Goal: Task Accomplishment & Management: Manage account settings

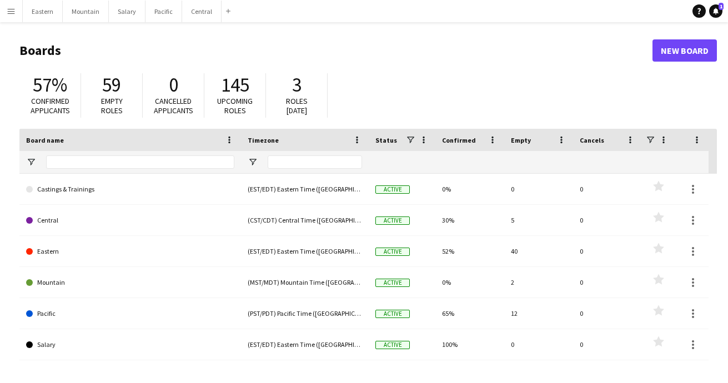
click at [13, 9] on app-icon "Menu" at bounding box center [11, 11] width 9 height 9
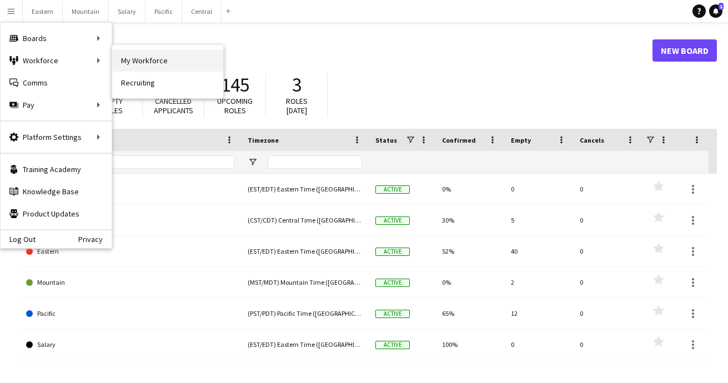
click at [132, 63] on link "My Workforce" at bounding box center [167, 60] width 111 height 22
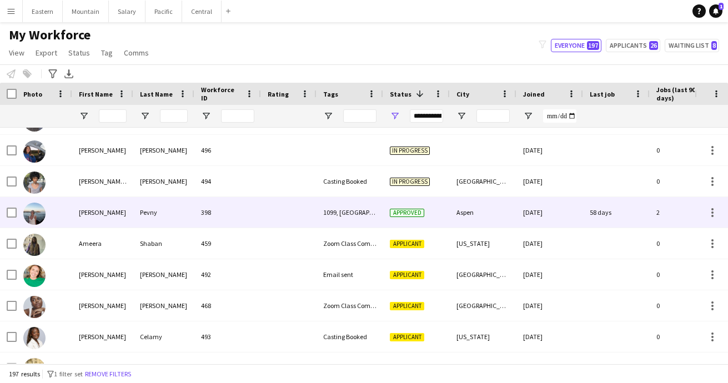
scroll to position [1304, 0]
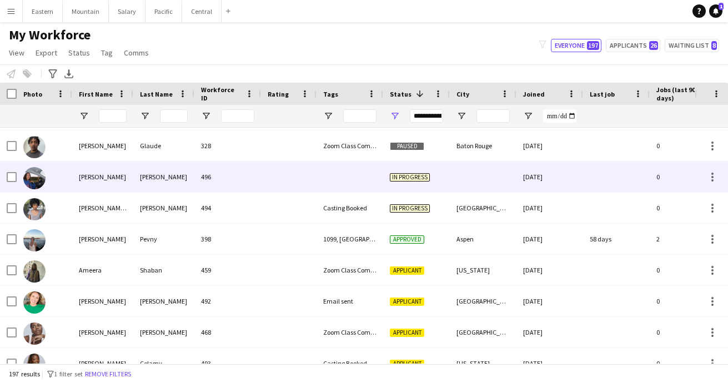
click at [348, 176] on div at bounding box center [350, 177] width 67 height 31
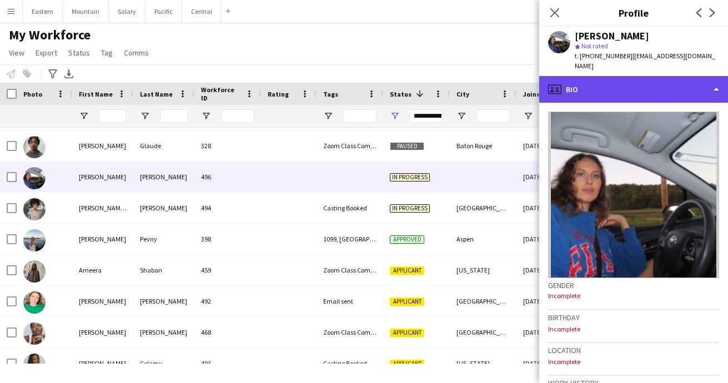
click at [623, 78] on div "profile Bio" at bounding box center [633, 89] width 189 height 27
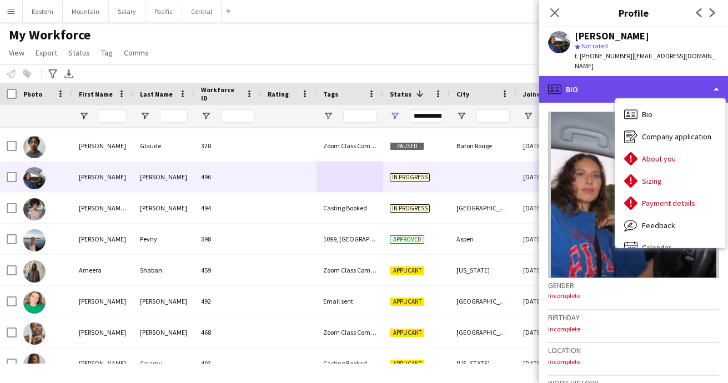
click at [617, 76] on div "profile Bio" at bounding box center [633, 89] width 189 height 27
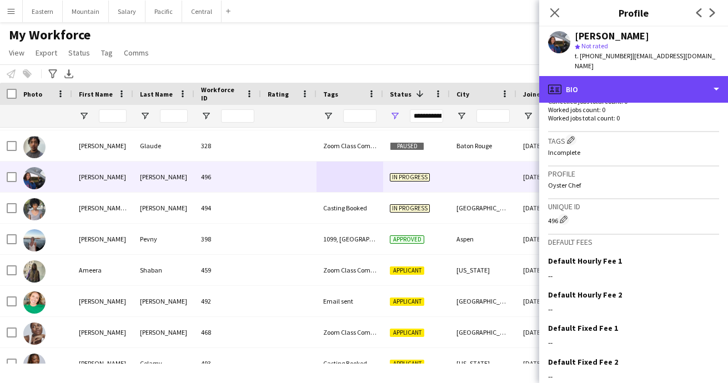
scroll to position [306, 0]
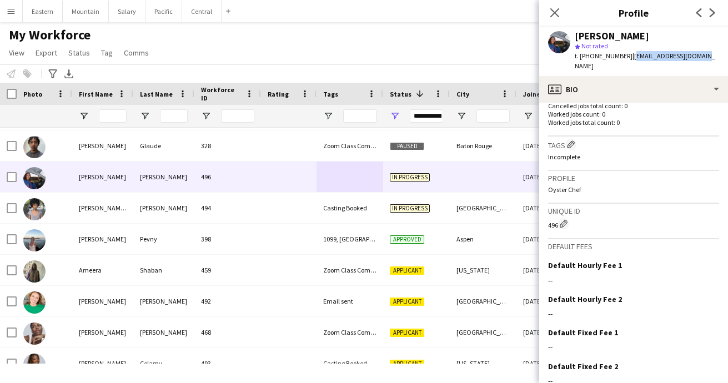
drag, startPoint x: 624, startPoint y: 57, endPoint x: 701, endPoint y: 57, distance: 76.7
click at [701, 57] on app-profile-header "[PERSON_NAME] star Not rated t. [PHONE_NUMBER] | [EMAIL_ADDRESS][DOMAIN_NAME]" at bounding box center [633, 51] width 189 height 49
copy span "[EMAIL_ADDRESS][DOMAIN_NAME]"
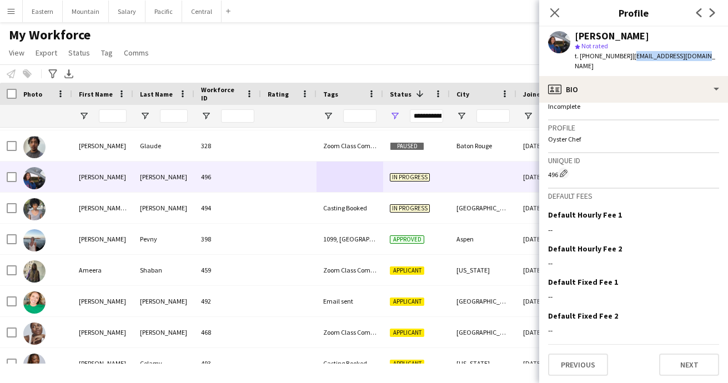
scroll to position [356, 0]
click at [557, 16] on icon at bounding box center [554, 12] width 11 height 11
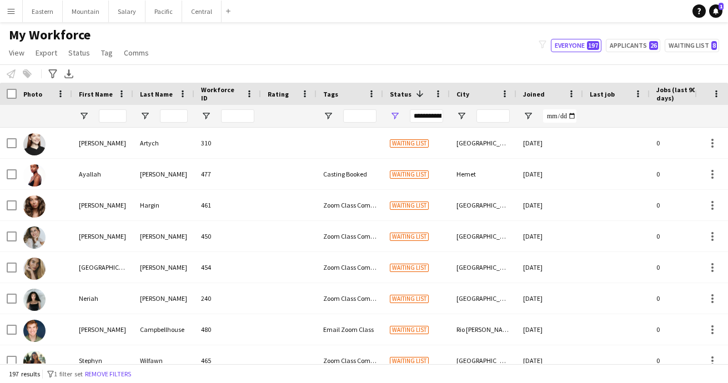
scroll to position [0, 0]
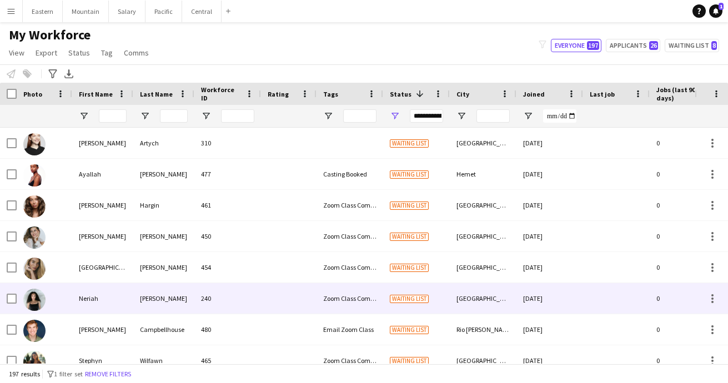
click at [188, 295] on div "[PERSON_NAME]" at bounding box center [163, 298] width 61 height 31
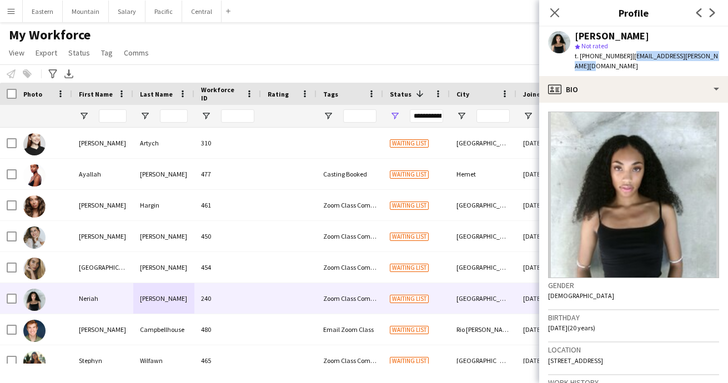
drag, startPoint x: 624, startPoint y: 56, endPoint x: 712, endPoint y: 58, distance: 87.8
click at [712, 58] on span "| [EMAIL_ADDRESS][PERSON_NAME][DOMAIN_NAME]" at bounding box center [646, 61] width 143 height 18
copy span "[EMAIL_ADDRESS][PERSON_NAME][DOMAIN_NAME]"
click at [552, 13] on icon "Close pop-in" at bounding box center [554, 12] width 11 height 11
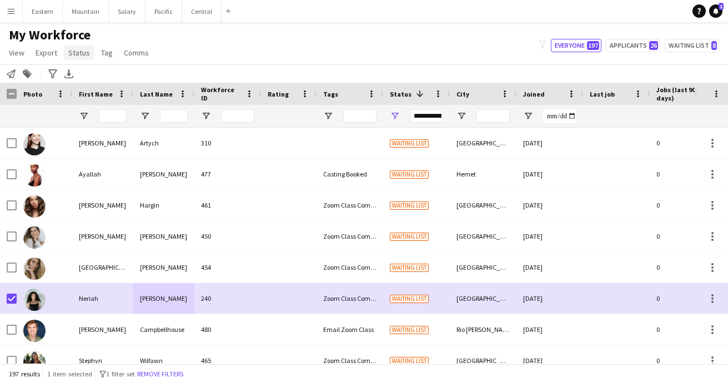
click at [77, 57] on link "Status" at bounding box center [79, 53] width 31 height 14
click at [77, 82] on link "Edit" at bounding box center [103, 76] width 78 height 23
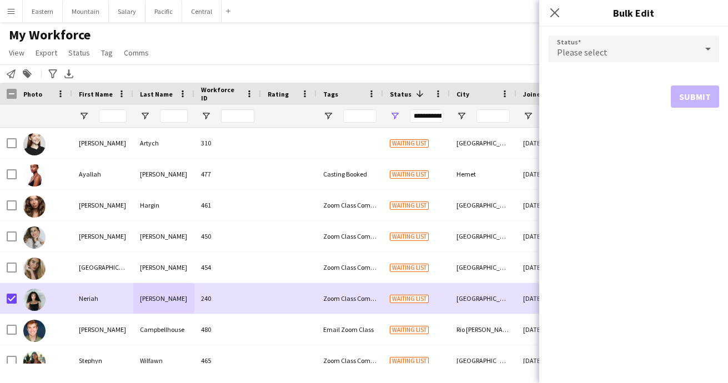
click at [576, 57] on span "Please select" at bounding box center [582, 52] width 51 height 11
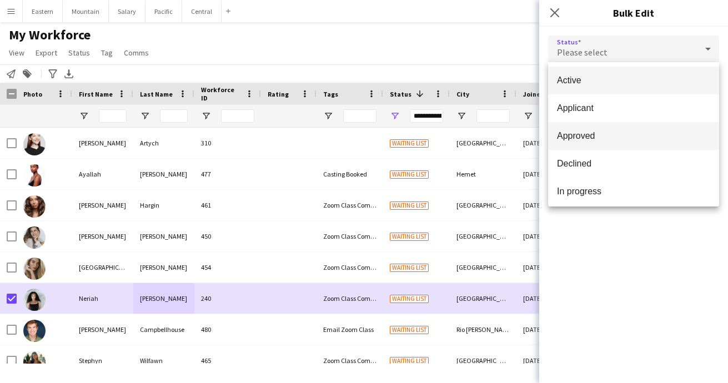
click at [583, 141] on span "Approved" at bounding box center [633, 136] width 153 height 11
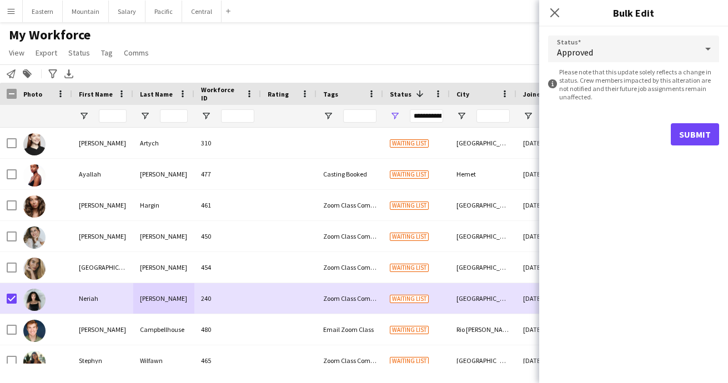
click at [682, 131] on button "Submit" at bounding box center [695, 134] width 48 height 22
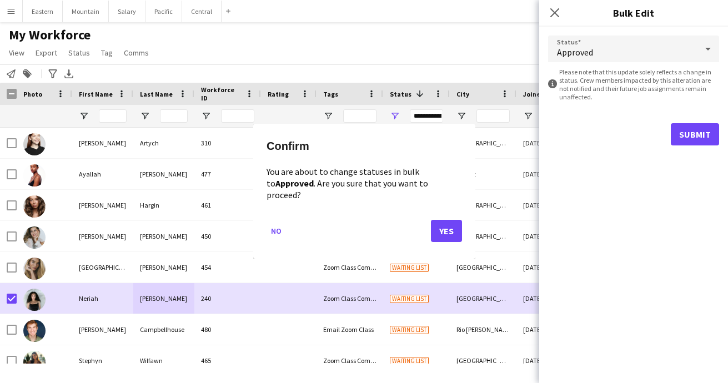
click at [451, 221] on button "Yes" at bounding box center [446, 232] width 31 height 22
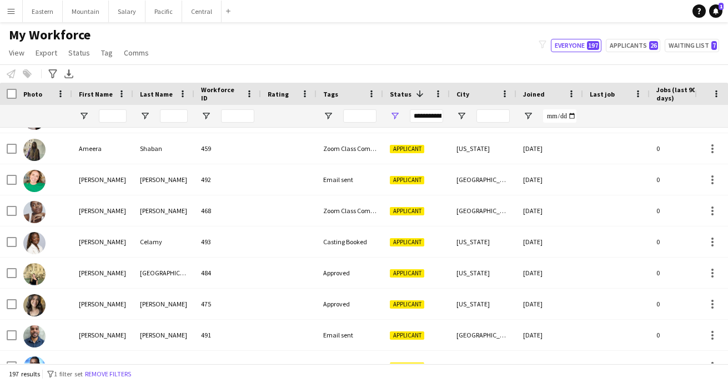
scroll to position [1248, 0]
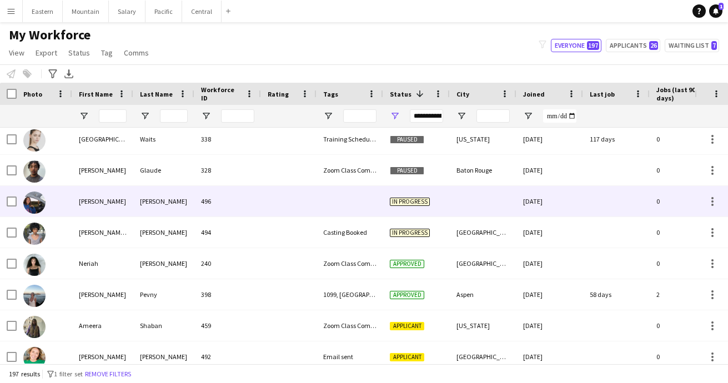
click at [351, 202] on div at bounding box center [350, 201] width 67 height 31
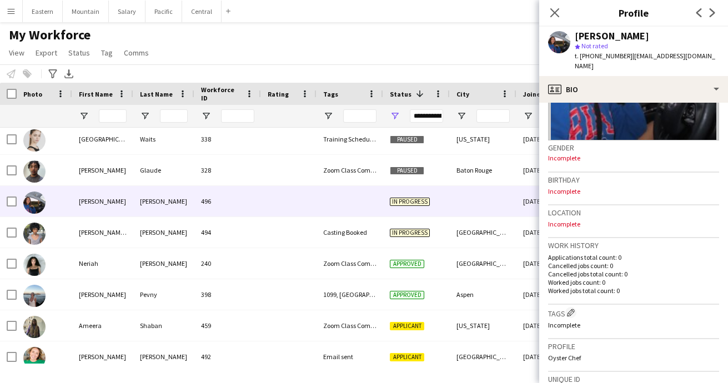
scroll to position [224, 0]
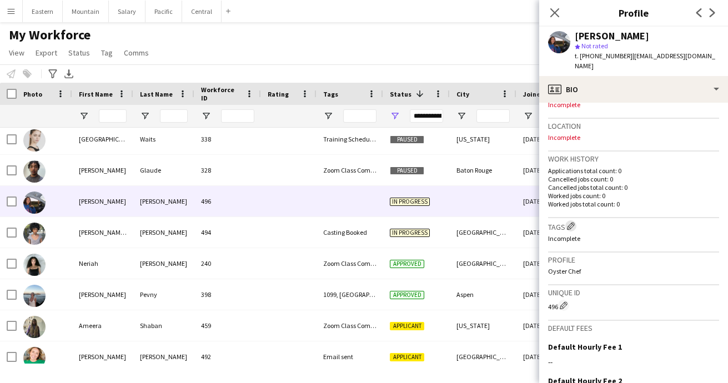
click at [575, 222] on app-icon "Edit crew company tags" at bounding box center [571, 226] width 8 height 8
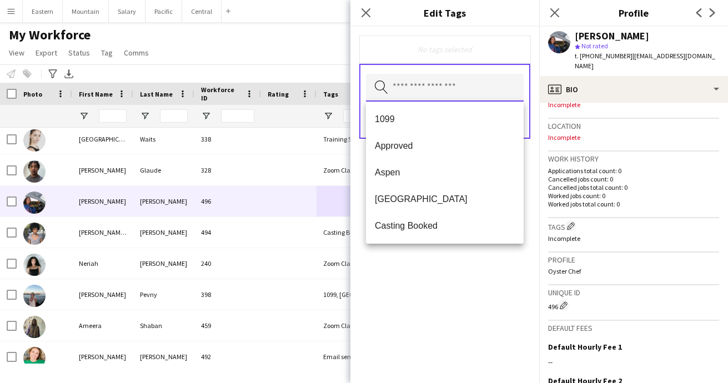
click at [414, 89] on input "text" at bounding box center [445, 88] width 158 height 28
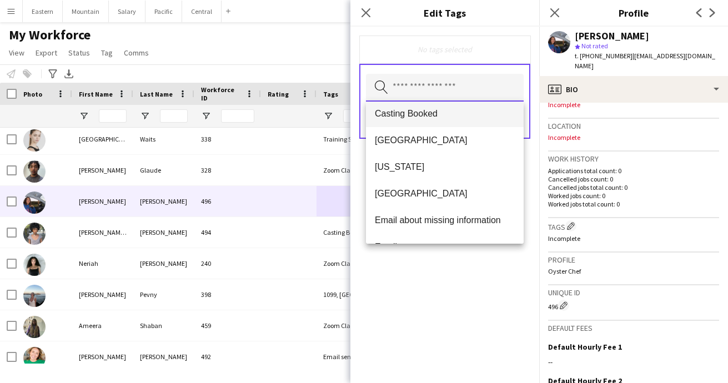
scroll to position [124, 0]
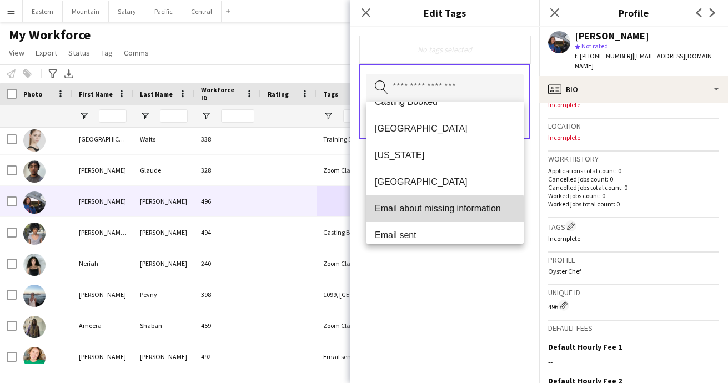
click at [423, 215] on mat-option "Email about missing information" at bounding box center [445, 209] width 158 height 27
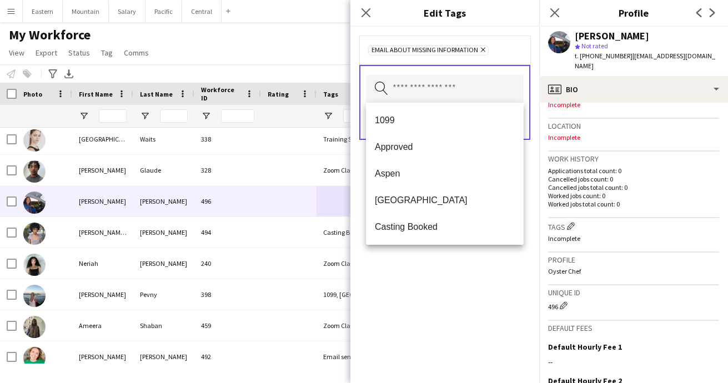
click at [476, 262] on div "Email about missing information Remove Search by tag name Save" at bounding box center [445, 205] width 189 height 357
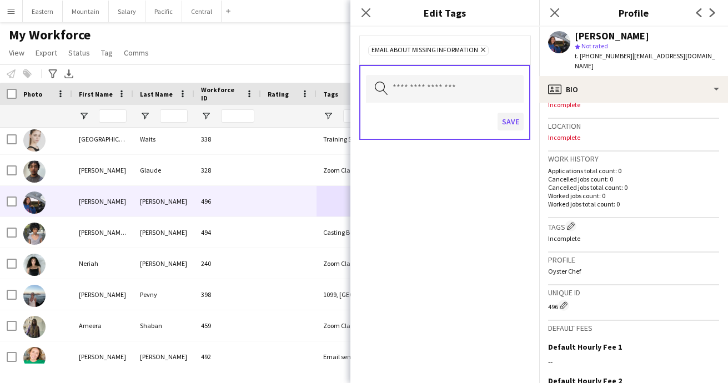
click at [513, 120] on button "Save" at bounding box center [511, 122] width 26 height 18
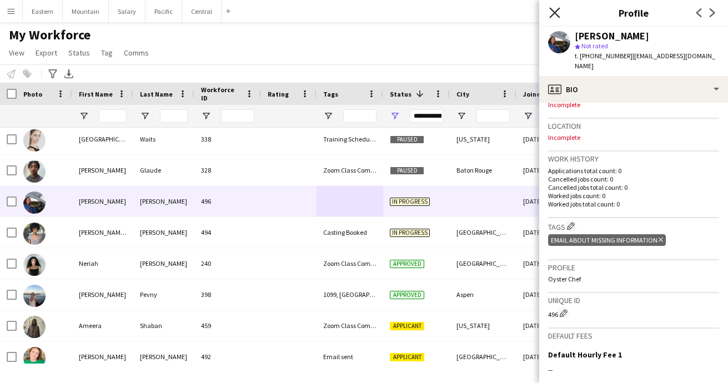
click at [555, 13] on icon at bounding box center [554, 12] width 11 height 11
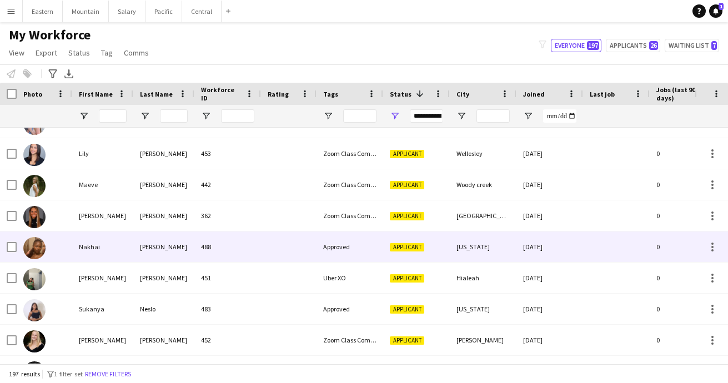
scroll to position [2011, 0]
